Goal: Task Accomplishment & Management: Manage account settings

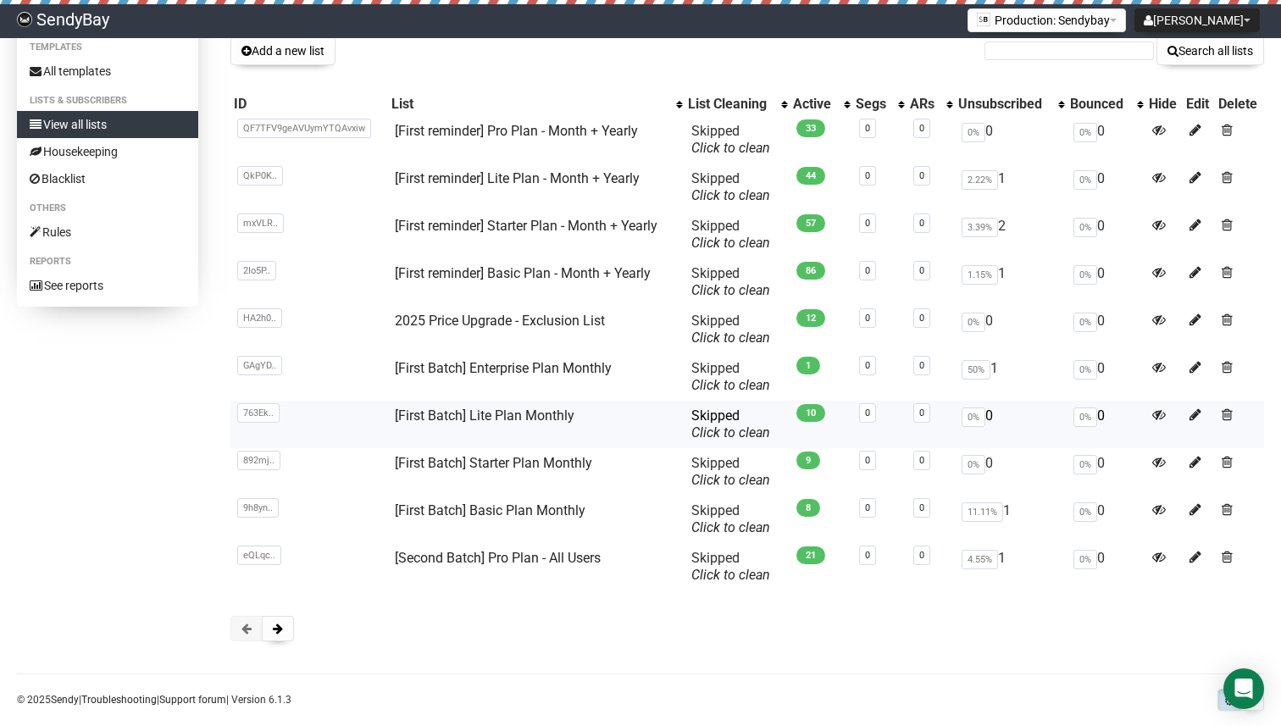
scroll to position [126, 0]
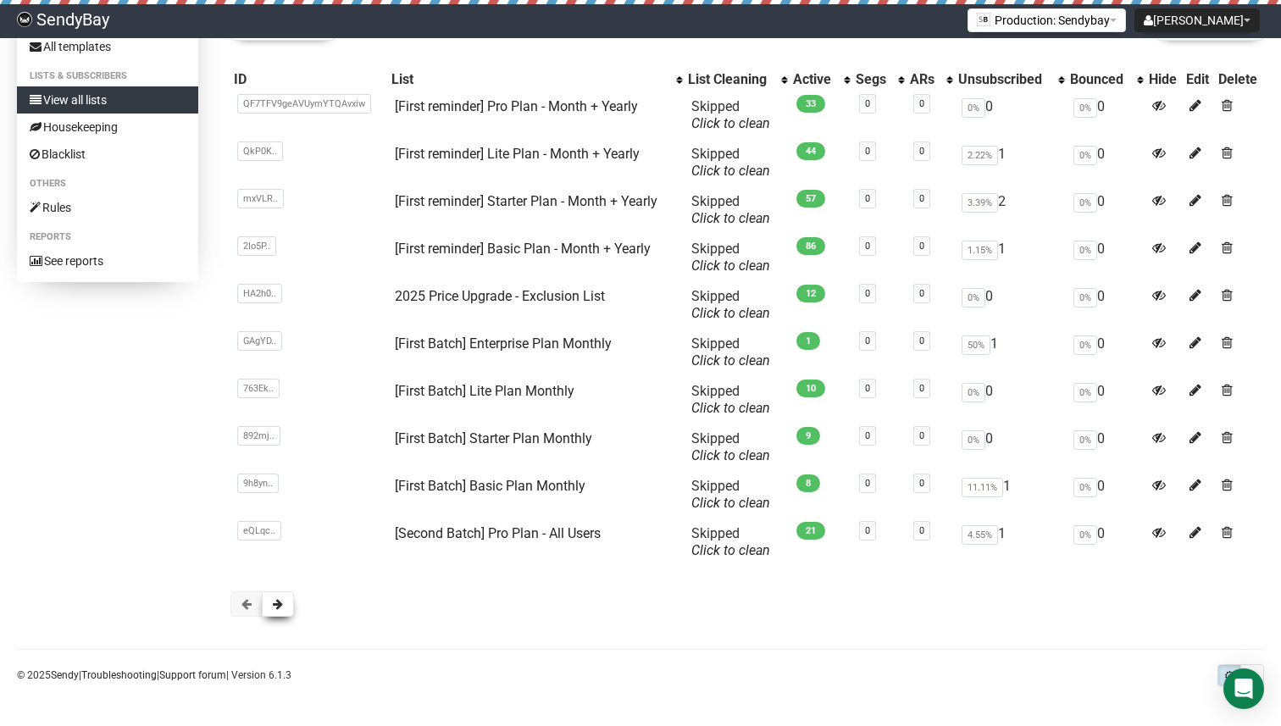
click at [285, 597] on button at bounding box center [278, 603] width 32 height 25
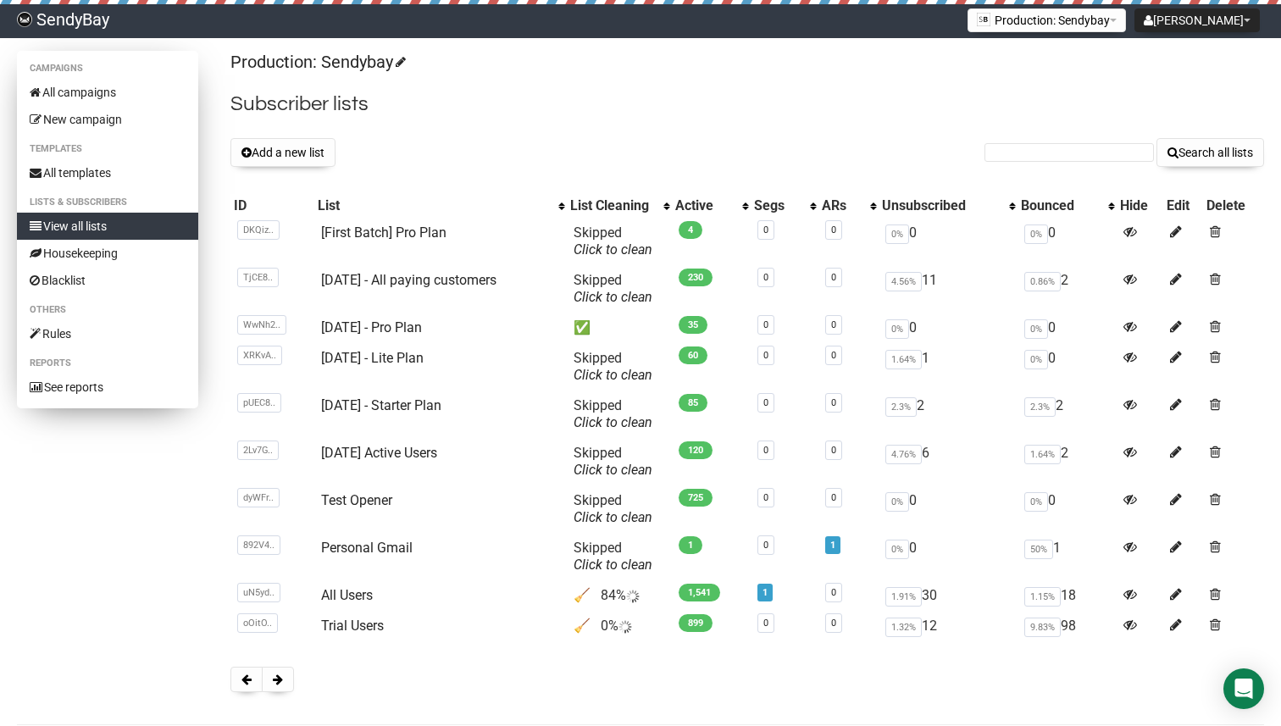
click at [131, 228] on link "View all lists" at bounding box center [107, 226] width 181 height 27
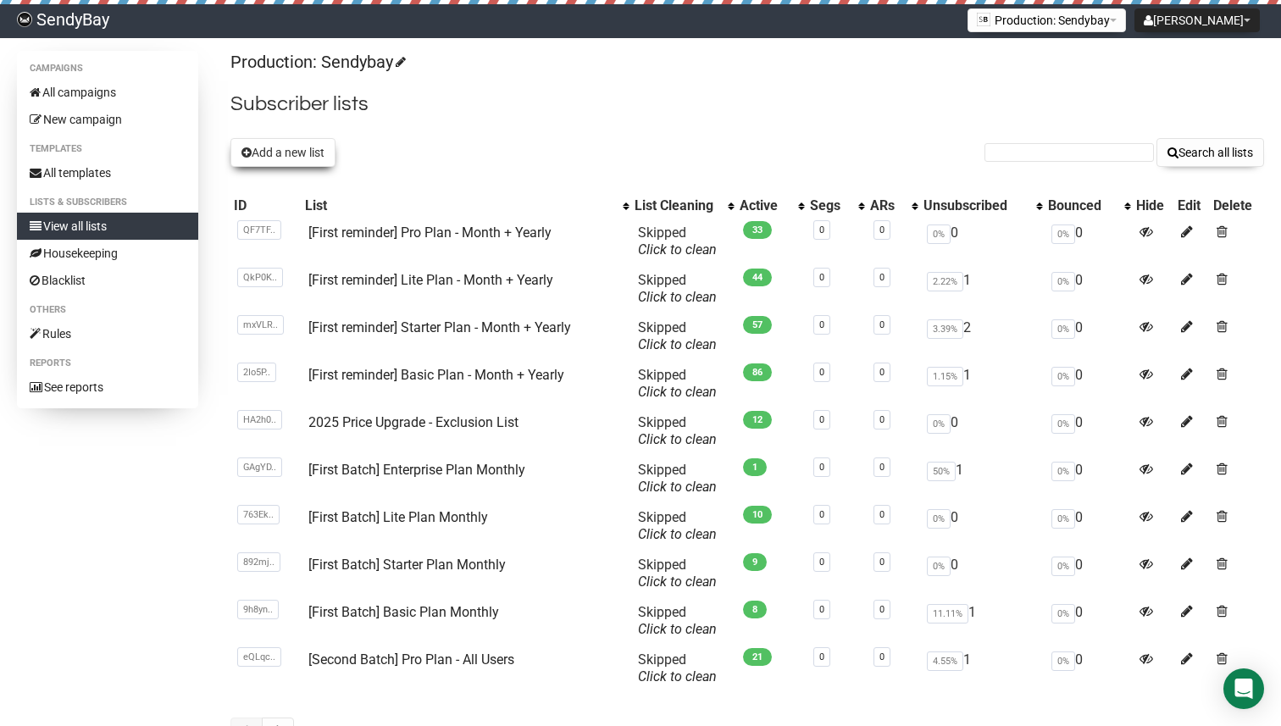
click at [285, 141] on button "Add a new list" at bounding box center [282, 152] width 105 height 29
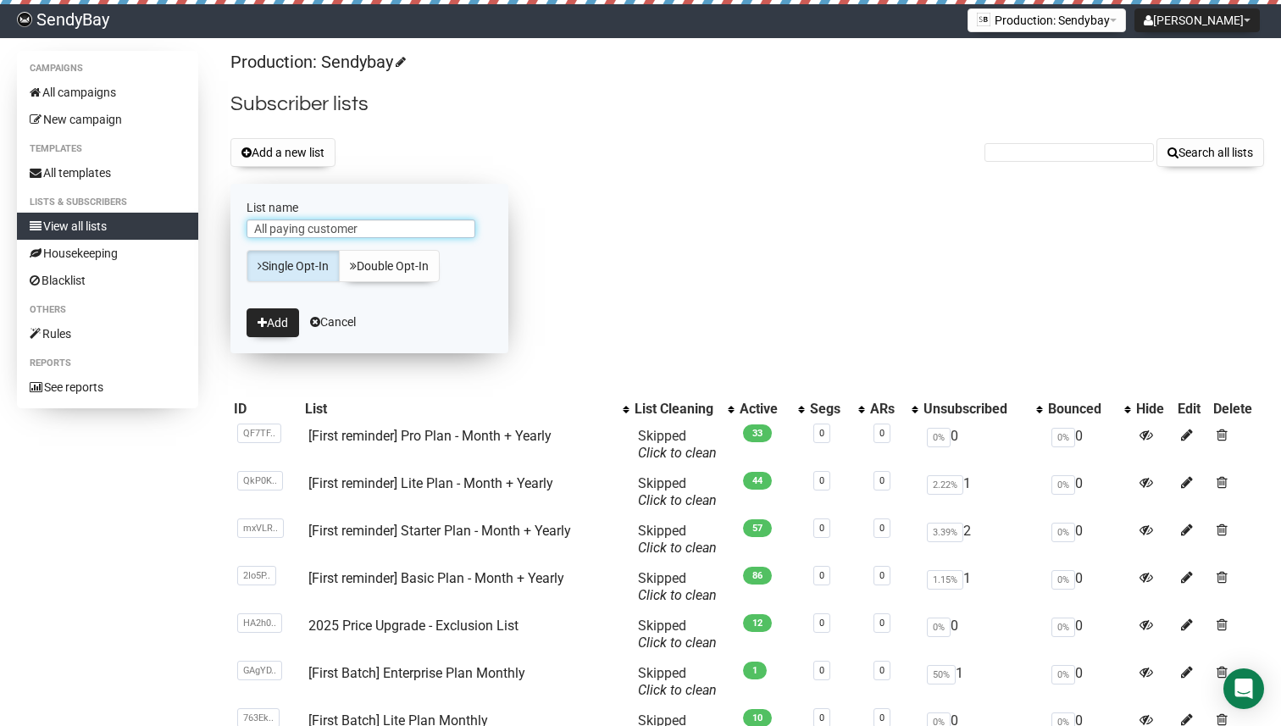
type input "All paying customer"
click at [265, 328] on icon "submit" at bounding box center [262, 323] width 9 height 12
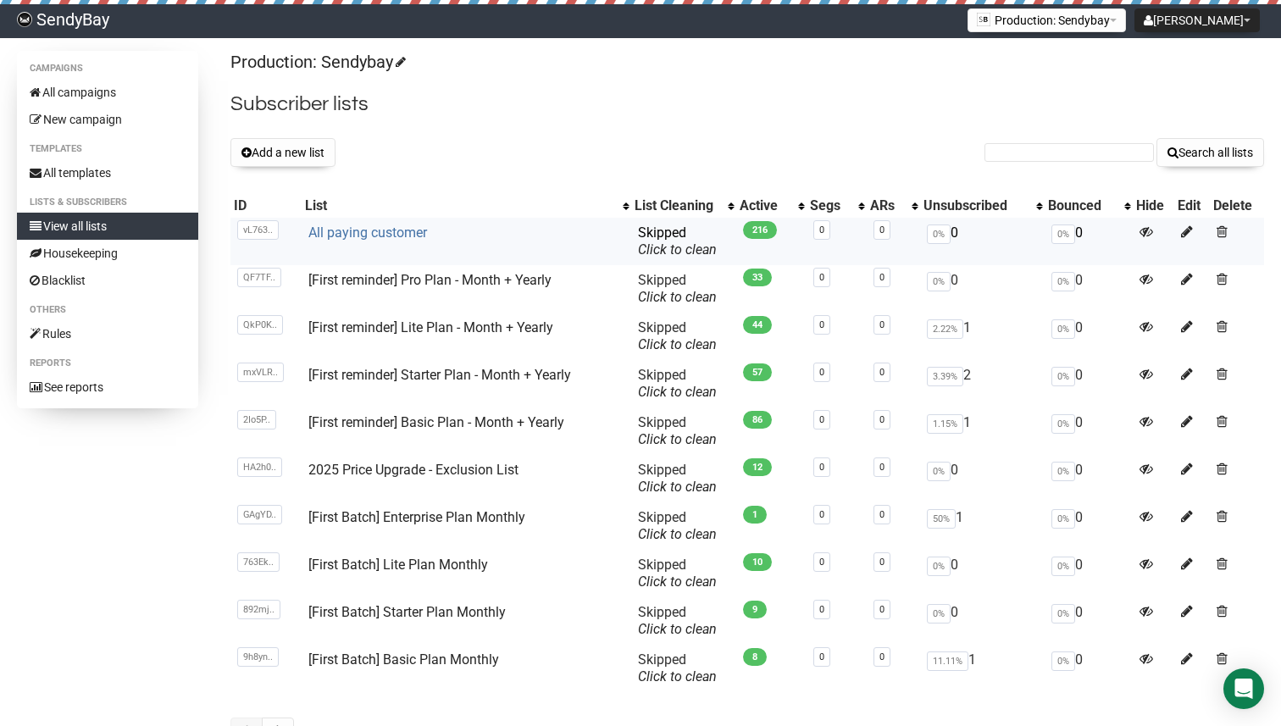
click at [360, 235] on link "All paying customer" at bounding box center [367, 232] width 119 height 16
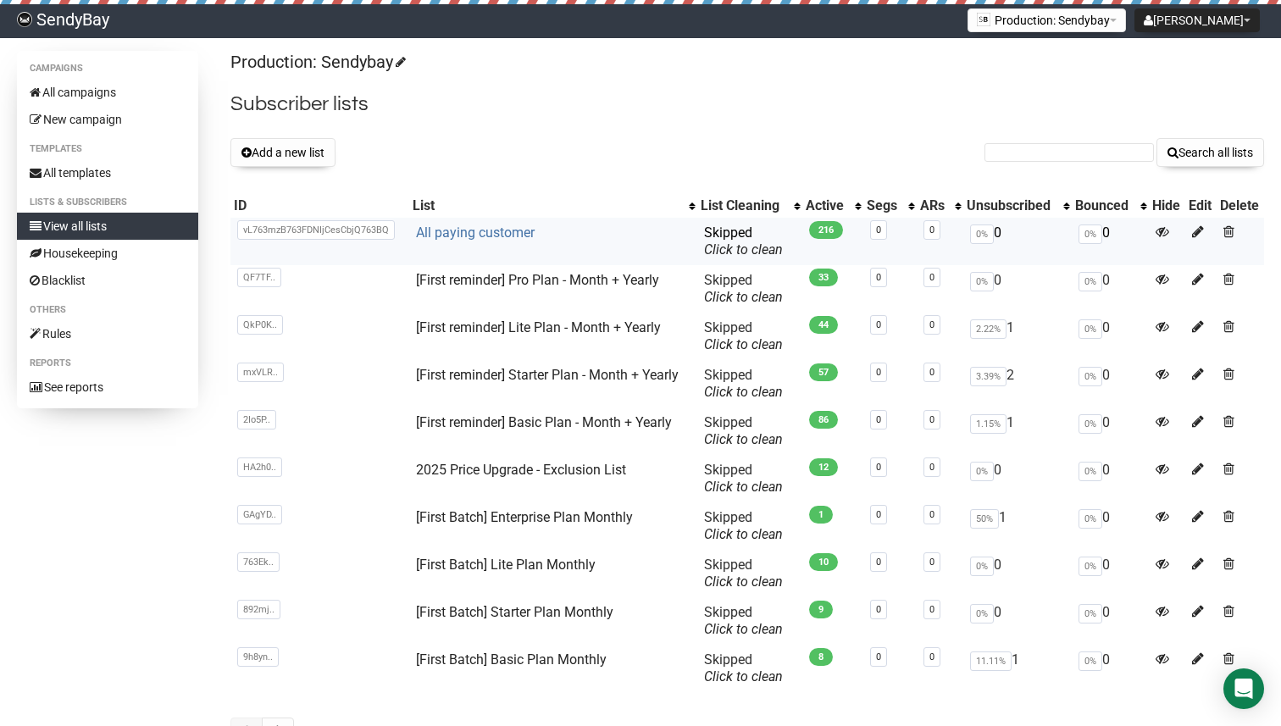
click at [475, 227] on link "All paying customer" at bounding box center [475, 232] width 119 height 16
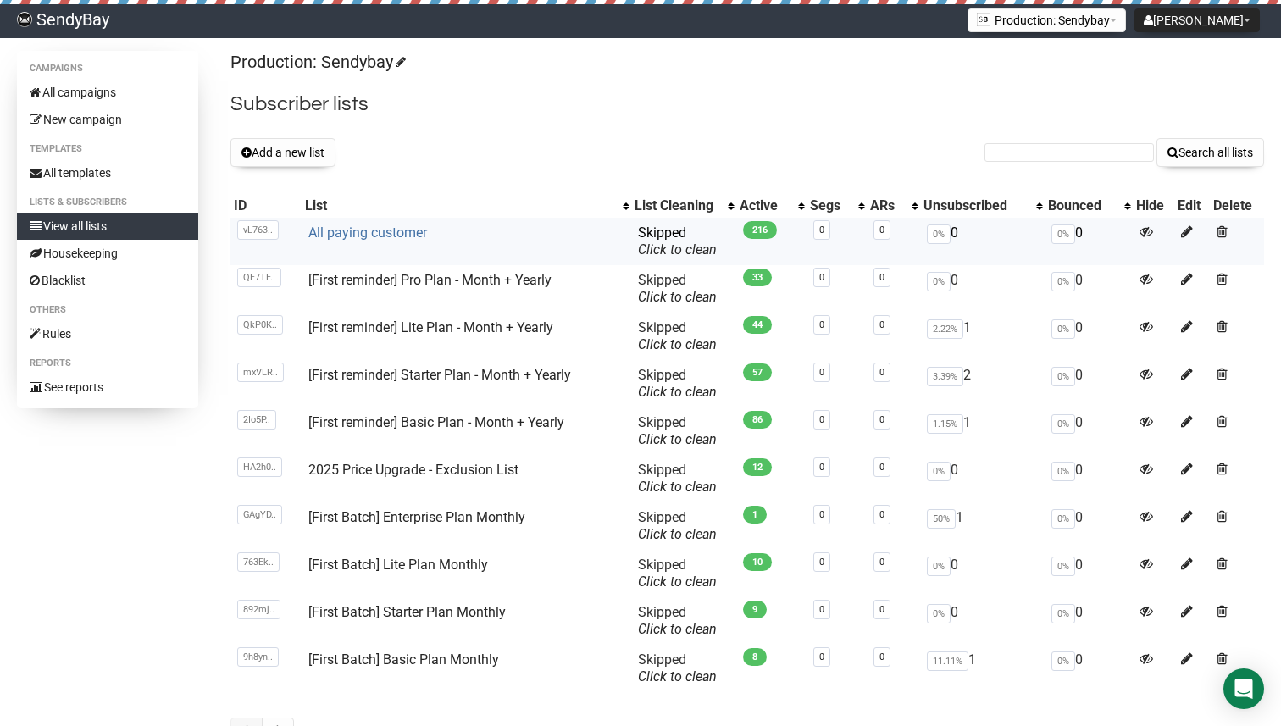
click at [381, 237] on link "All paying customer" at bounding box center [367, 232] width 119 height 16
click at [282, 141] on button "Add a new list" at bounding box center [282, 152] width 105 height 29
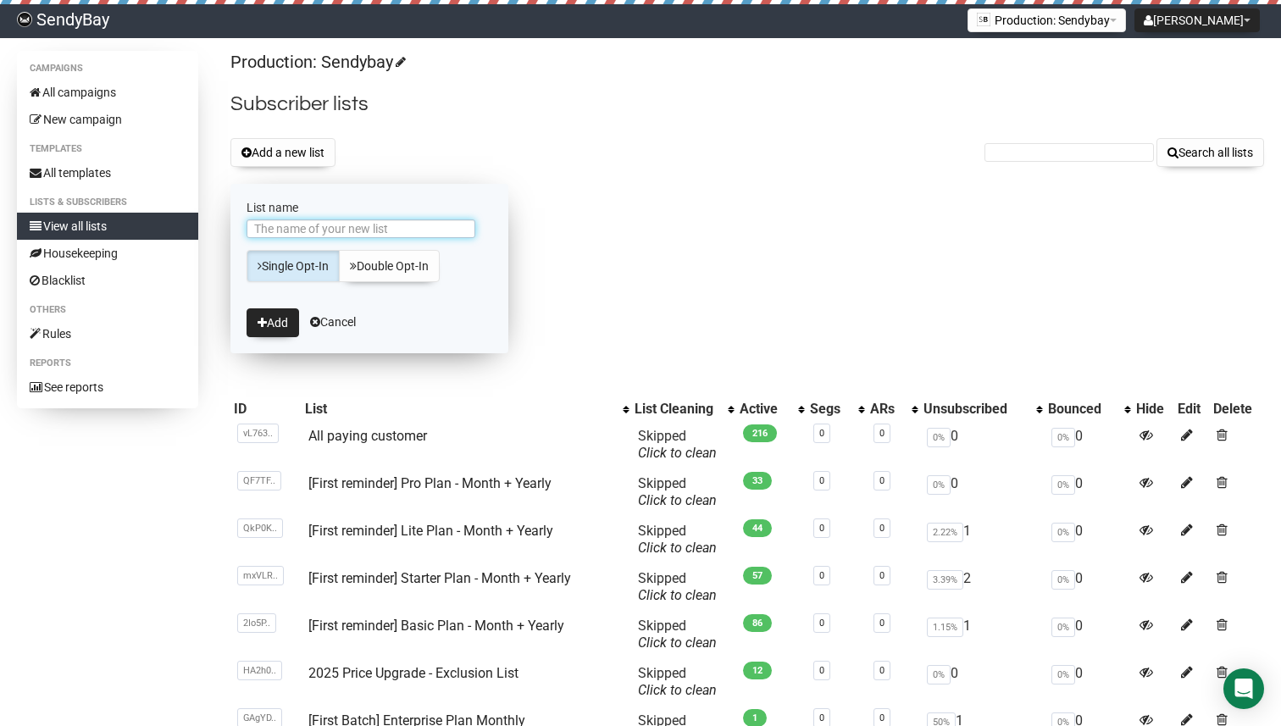
click at [317, 225] on input "List name" at bounding box center [360, 228] width 229 height 19
type input "All customers"
click at [246, 308] on button "Add" at bounding box center [272, 322] width 53 height 29
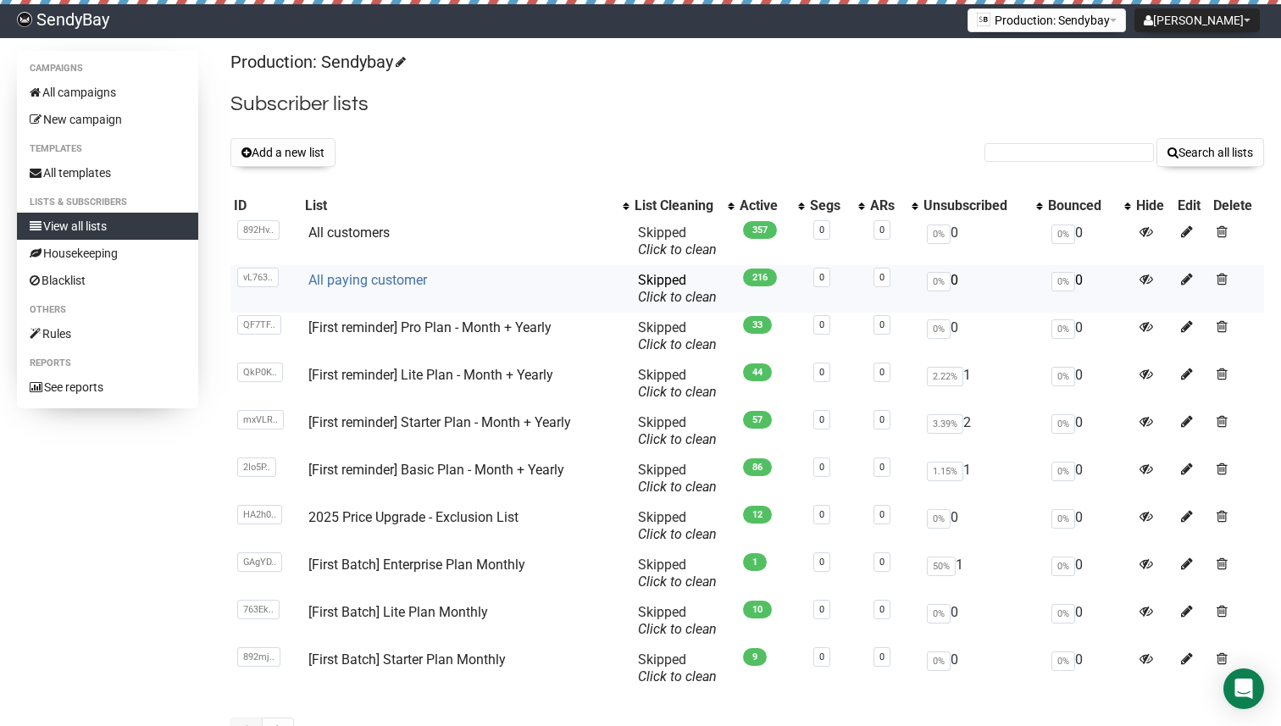
click at [348, 276] on link "All paying customer" at bounding box center [367, 280] width 119 height 16
